Goal: Navigation & Orientation: Find specific page/section

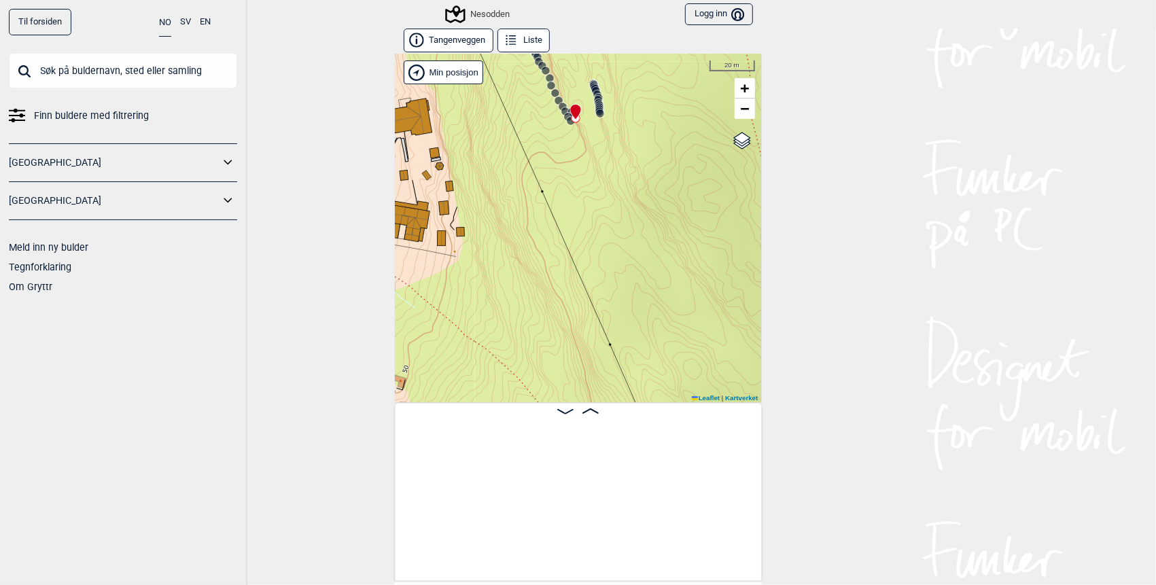
scroll to position [0, 4223]
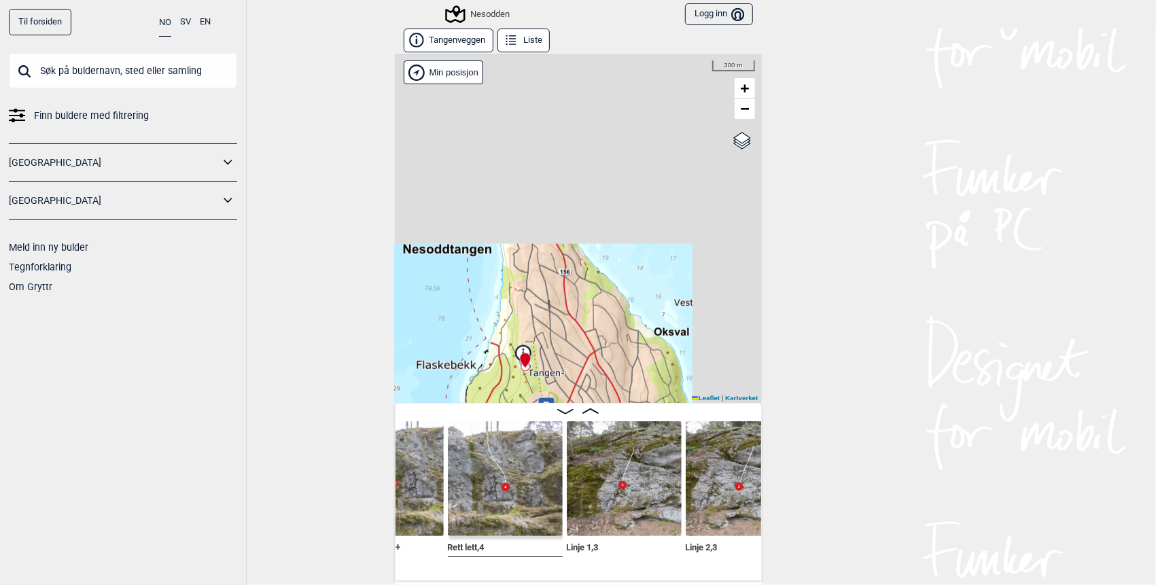
drag, startPoint x: 650, startPoint y: 114, endPoint x: 566, endPoint y: 306, distance: 209.1
click at [567, 340] on div "Nesodden Min posisjon 300 m + − Kartverket OpenStreetMap Google satellite Leafl…" at bounding box center [578, 228] width 367 height 349
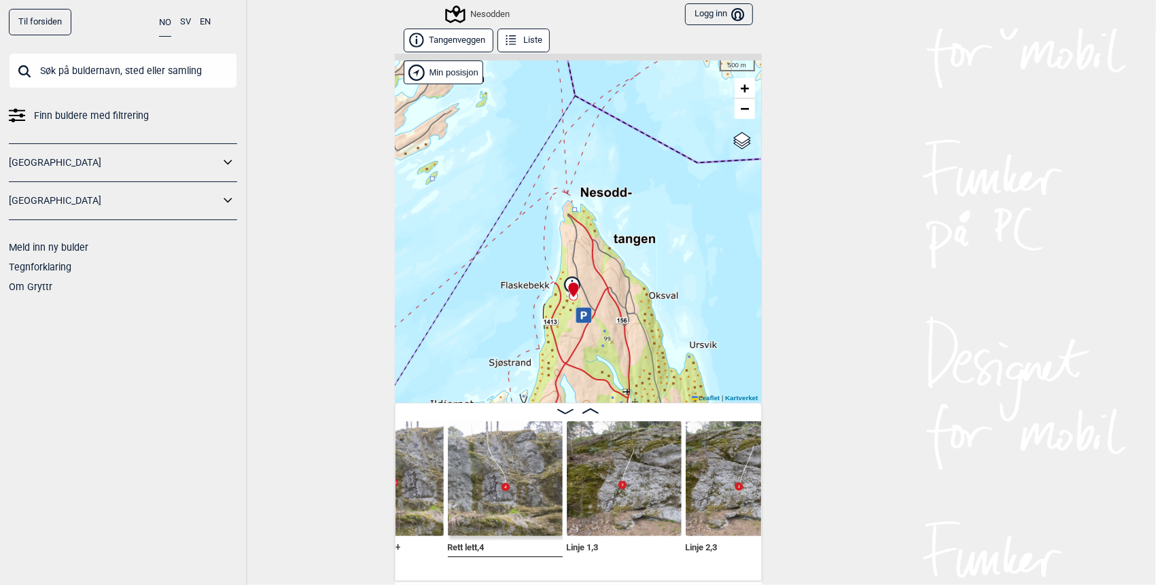
drag, startPoint x: 644, startPoint y: 112, endPoint x: 530, endPoint y: 345, distance: 258.9
click at [532, 344] on div "Nesodden Min posisjon 500 m + − Kartverket OpenStreetMap Google satellite Leafl…" at bounding box center [578, 228] width 367 height 349
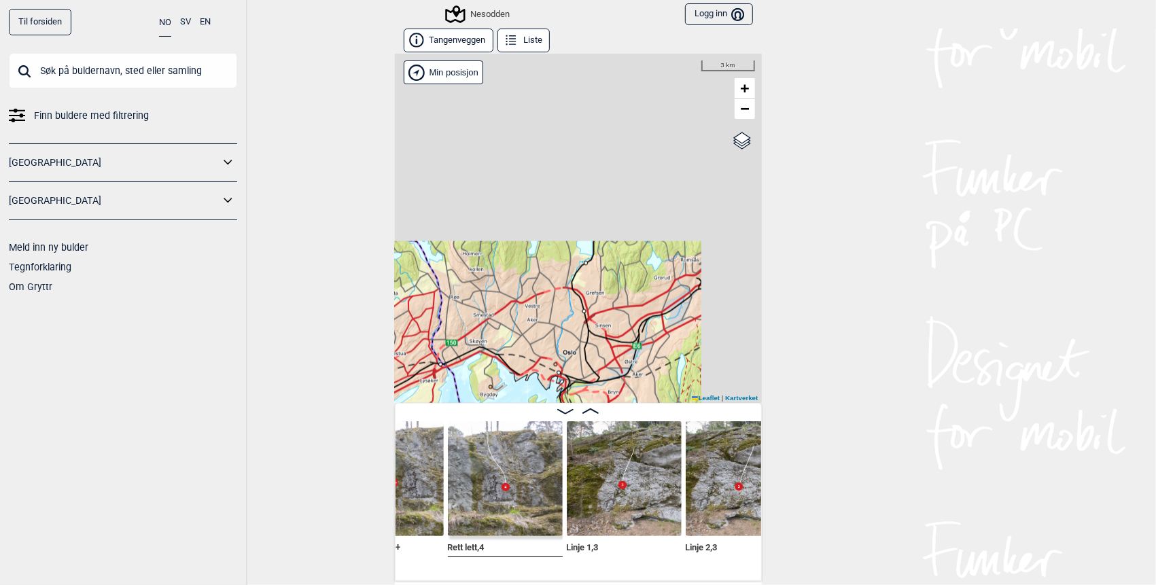
drag, startPoint x: 645, startPoint y: 110, endPoint x: 531, endPoint y: 339, distance: 255.9
click at [531, 339] on div "Nesodden Min posisjon 3 km + − Kartverket OpenStreetMap Google satellite Leafle…" at bounding box center [578, 228] width 367 height 349
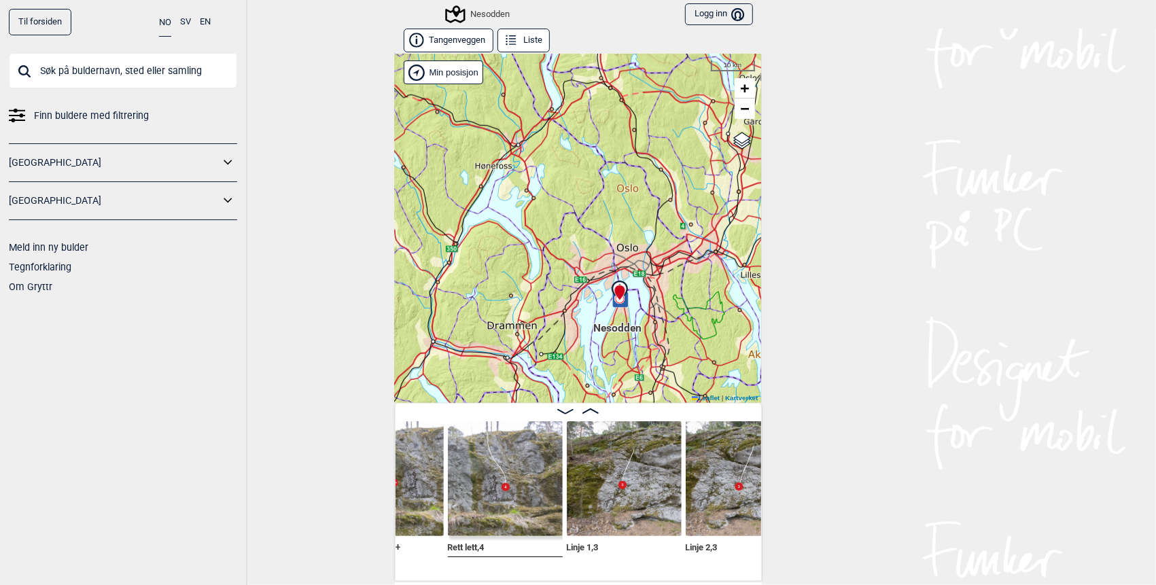
click at [482, 10] on div "Nesodden" at bounding box center [478, 14] width 63 height 16
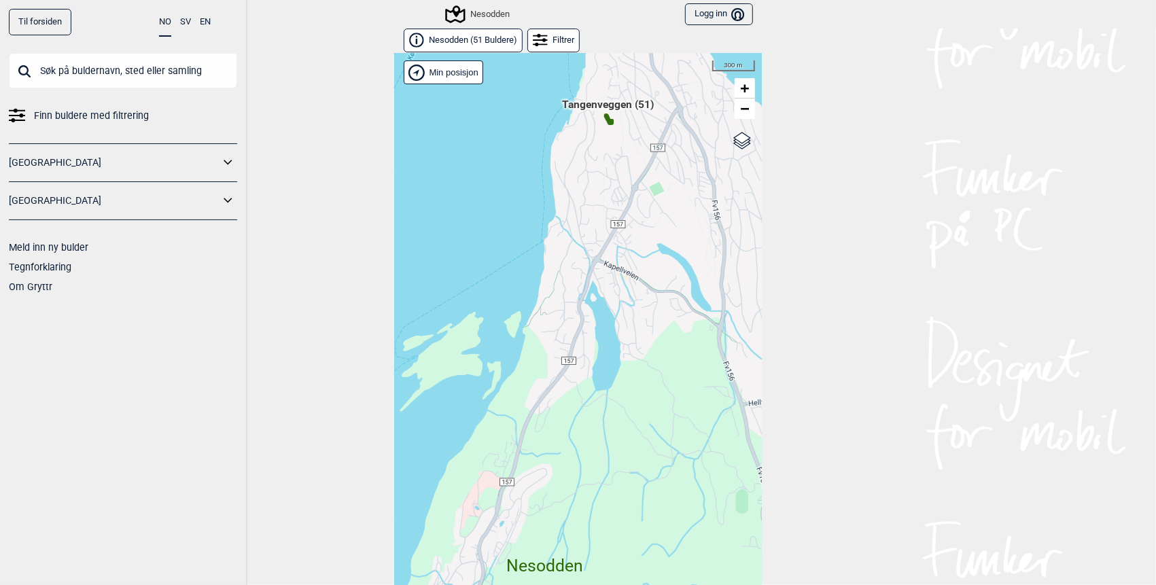
click at [495, 41] on span "Nesodden ( 51 Buldere )" at bounding box center [473, 41] width 88 height 12
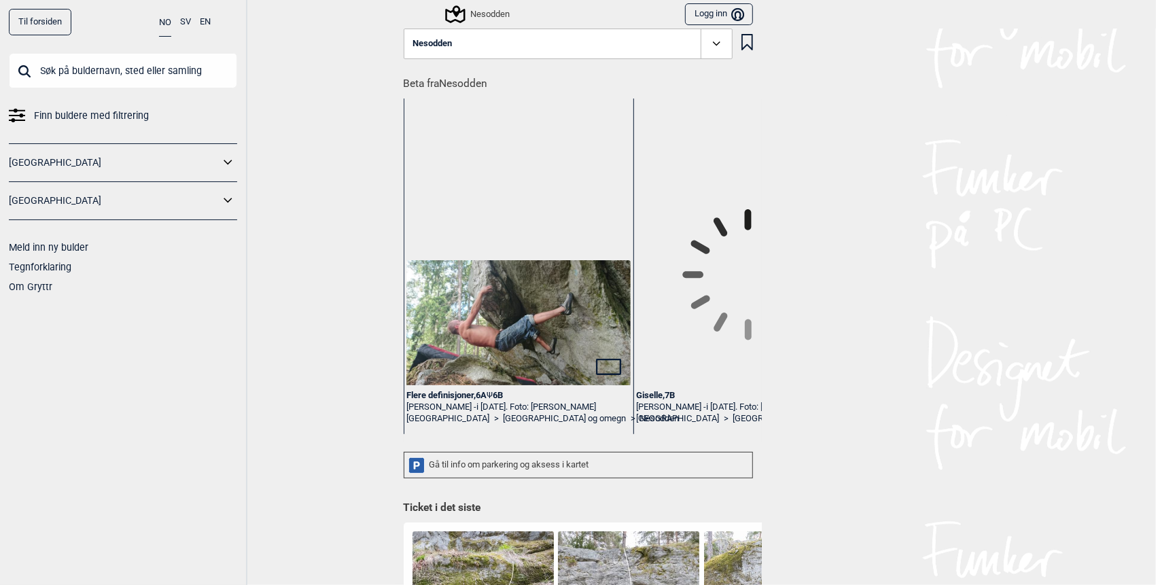
click at [710, 45] on icon at bounding box center [717, 44] width 16 height 16
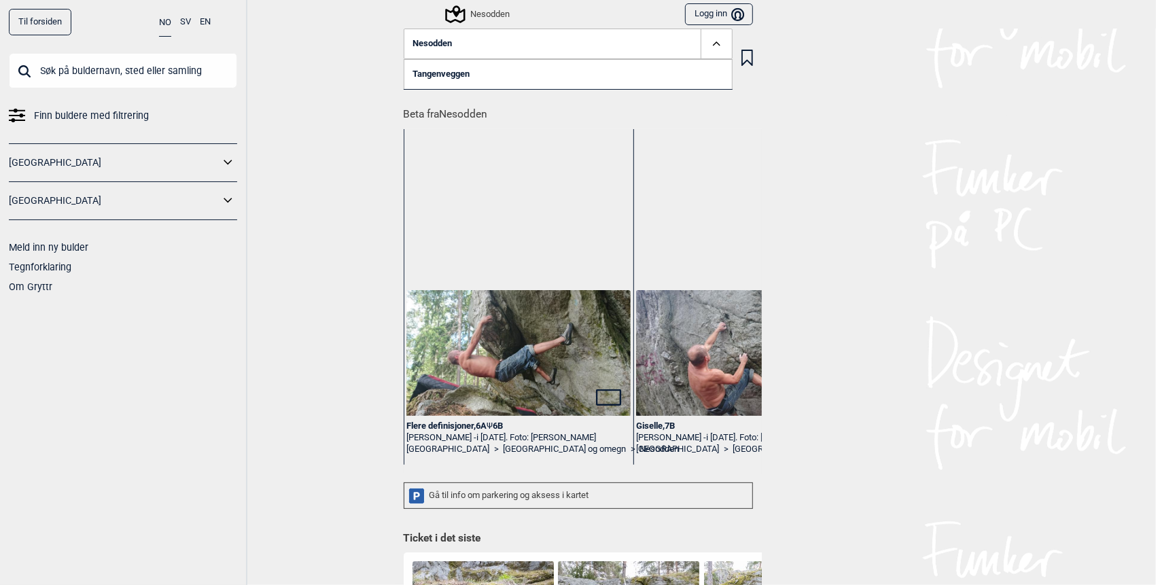
click at [91, 145] on div "[GEOGRAPHIC_DATA]" at bounding box center [123, 162] width 228 height 39
click at [92, 158] on link "[GEOGRAPHIC_DATA]" at bounding box center [114, 163] width 211 height 20
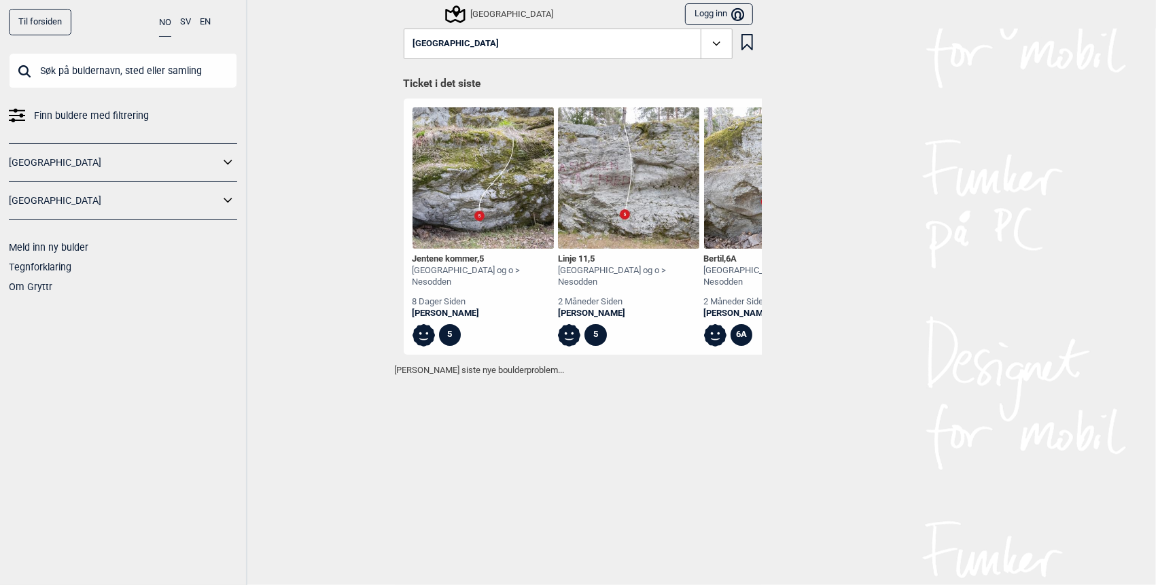
click at [223, 158] on icon at bounding box center [228, 163] width 18 height 20
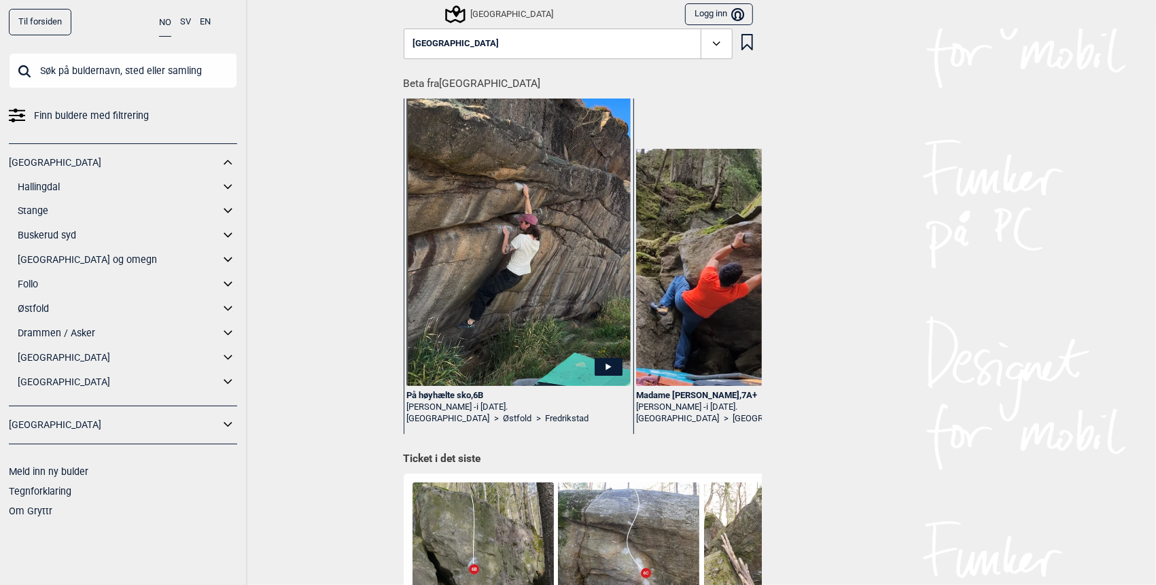
click at [79, 261] on link "[GEOGRAPHIC_DATA] og omegn" at bounding box center [119, 260] width 202 height 20
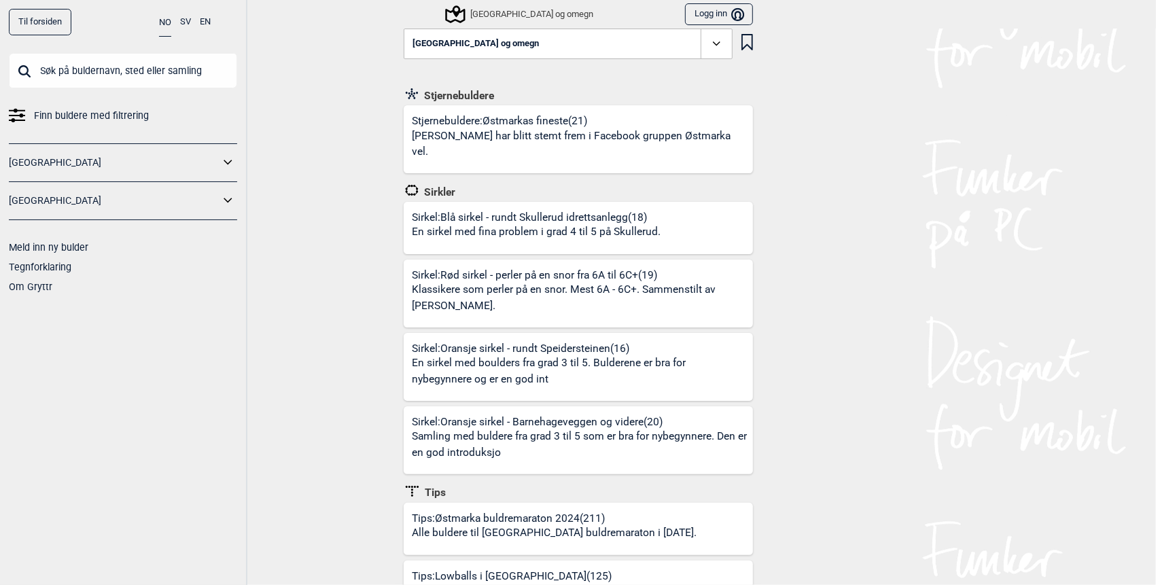
click at [35, 160] on link "[GEOGRAPHIC_DATA]" at bounding box center [114, 163] width 211 height 20
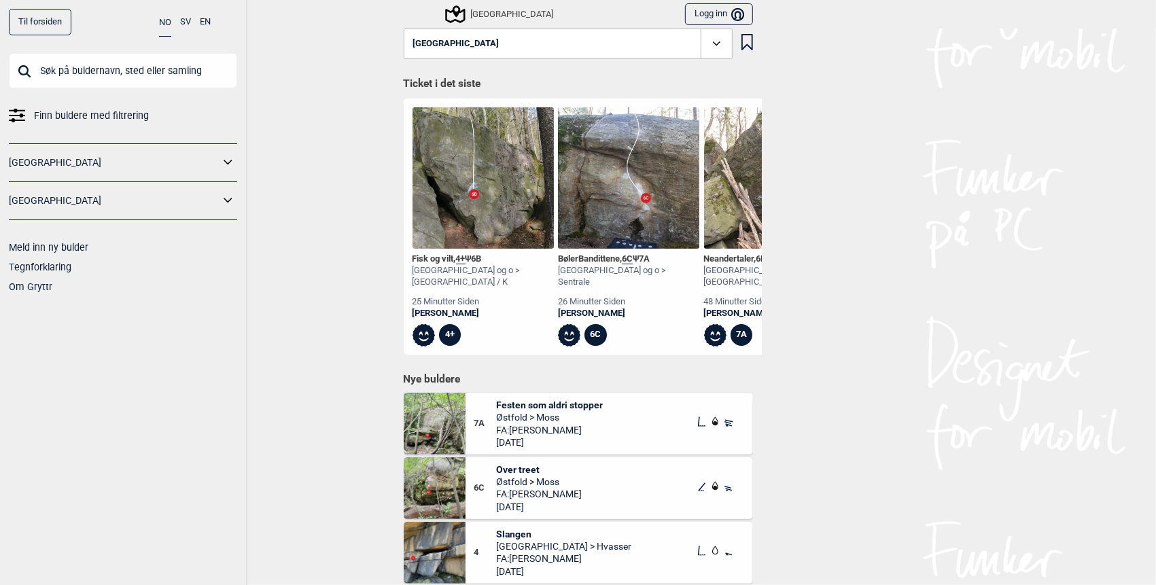
click at [227, 162] on icon at bounding box center [228, 162] width 8 height 5
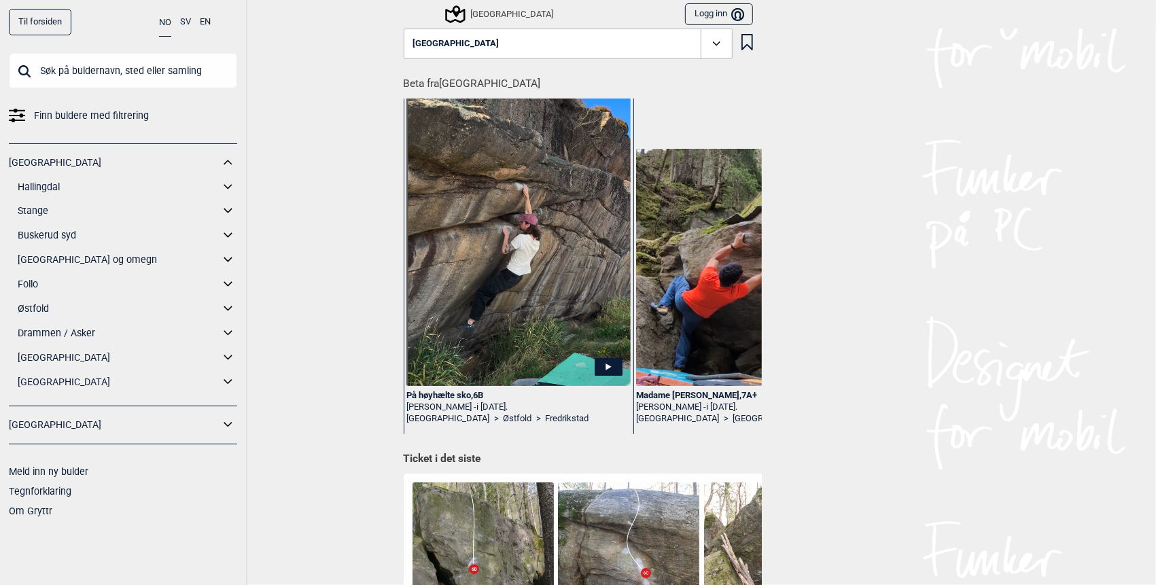
click at [232, 261] on icon at bounding box center [228, 260] width 18 height 20
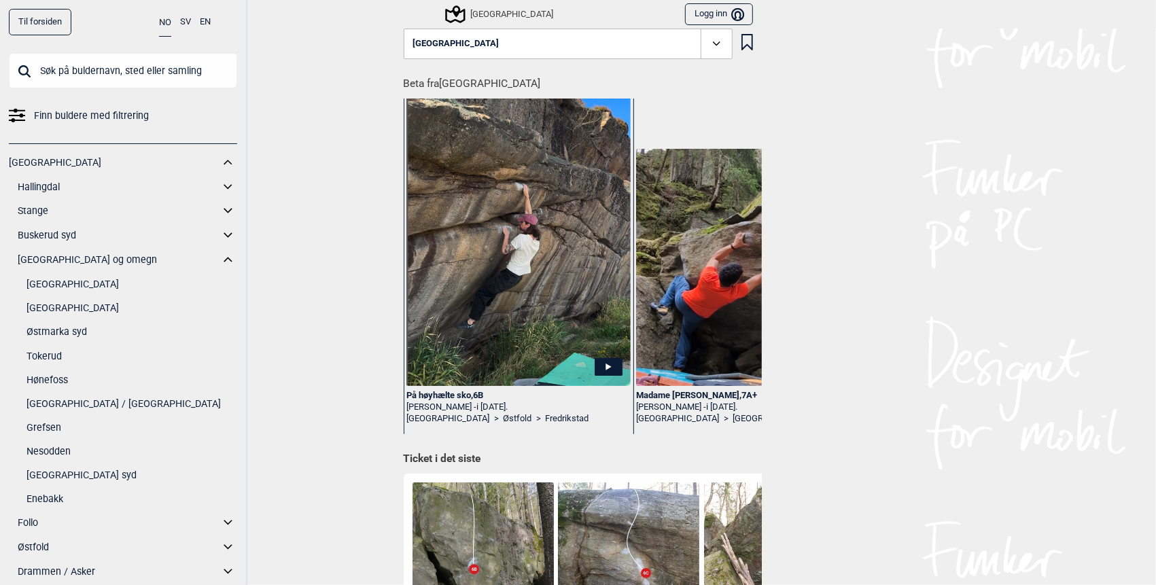
click at [226, 262] on icon at bounding box center [228, 260] width 18 height 20
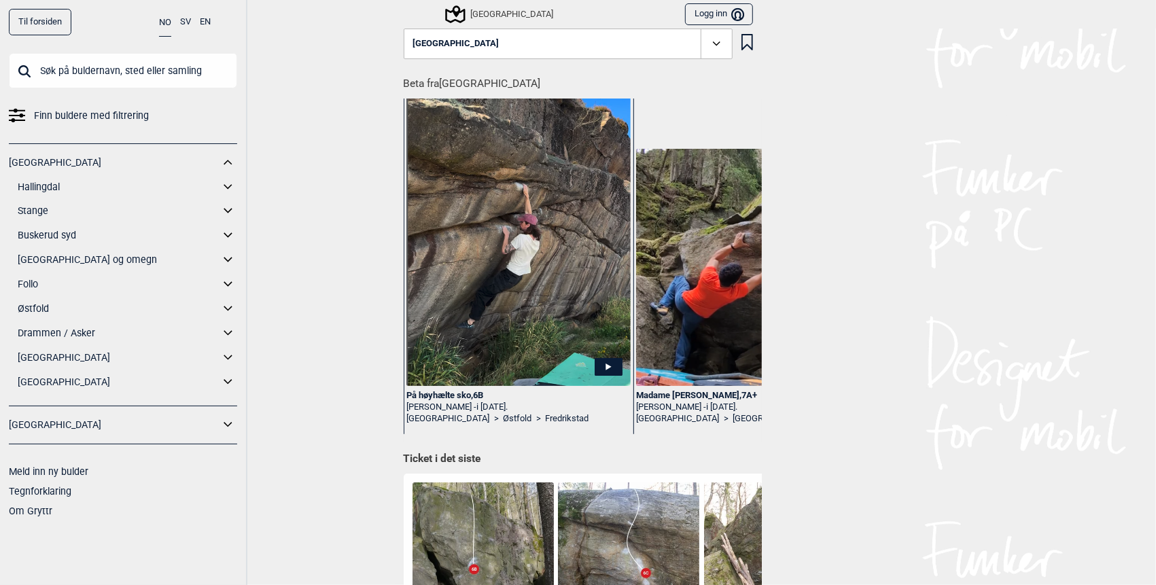
click at [30, 160] on link "[GEOGRAPHIC_DATA]" at bounding box center [114, 163] width 211 height 20
click at [476, 8] on div "Norge Logg inn Bruker" at bounding box center [578, 14] width 367 height 29
drag, startPoint x: 476, startPoint y: 8, endPoint x: 451, endPoint y: 16, distance: 26.2
click at [451, 16] on icon at bounding box center [455, 14] width 26 height 26
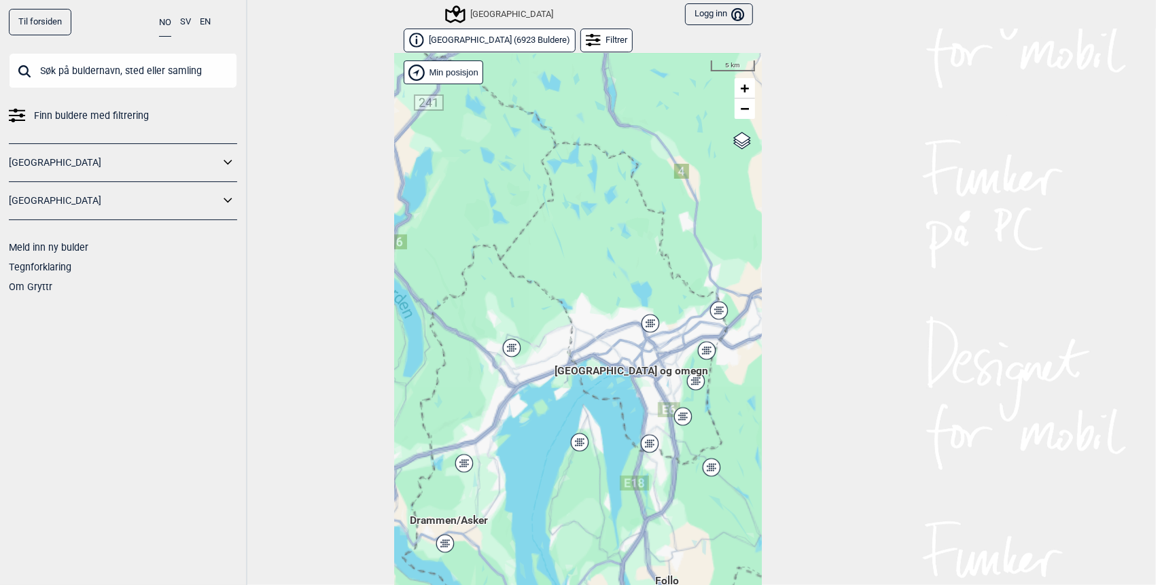
scroll to position [20, 0]
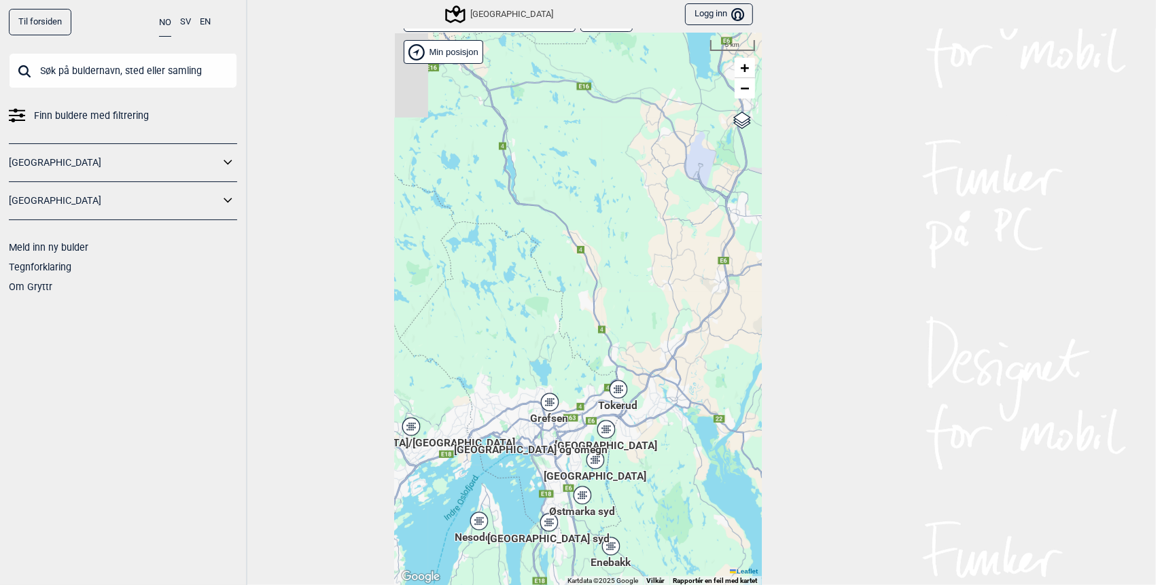
drag, startPoint x: 732, startPoint y: 273, endPoint x: 613, endPoint y: 384, distance: 162.5
click at [613, 384] on div "Hallingdal Stange [GEOGRAPHIC_DATA] syd [GEOGRAPHIC_DATA] og omegn [GEOGRAPHIC_…" at bounding box center [578, 309] width 367 height 552
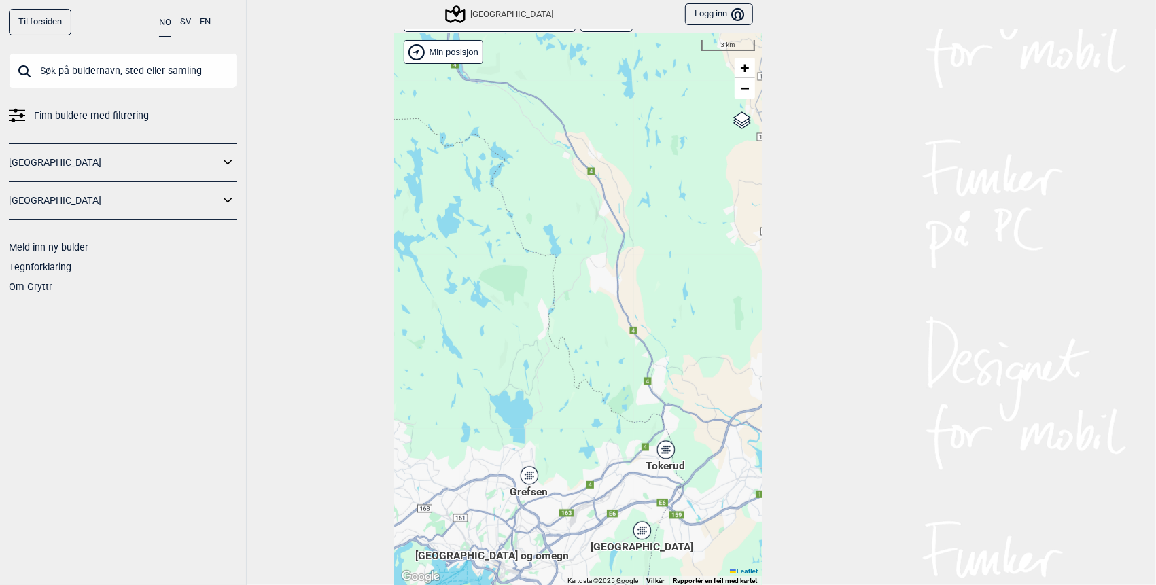
drag, startPoint x: 548, startPoint y: 366, endPoint x: 598, endPoint y: 364, distance: 50.3
click at [598, 364] on div "Hallingdal Stange [GEOGRAPHIC_DATA] syd [GEOGRAPHIC_DATA] og omegn [GEOGRAPHIC_…" at bounding box center [578, 309] width 367 height 552
